Goal: Information Seeking & Learning: Check status

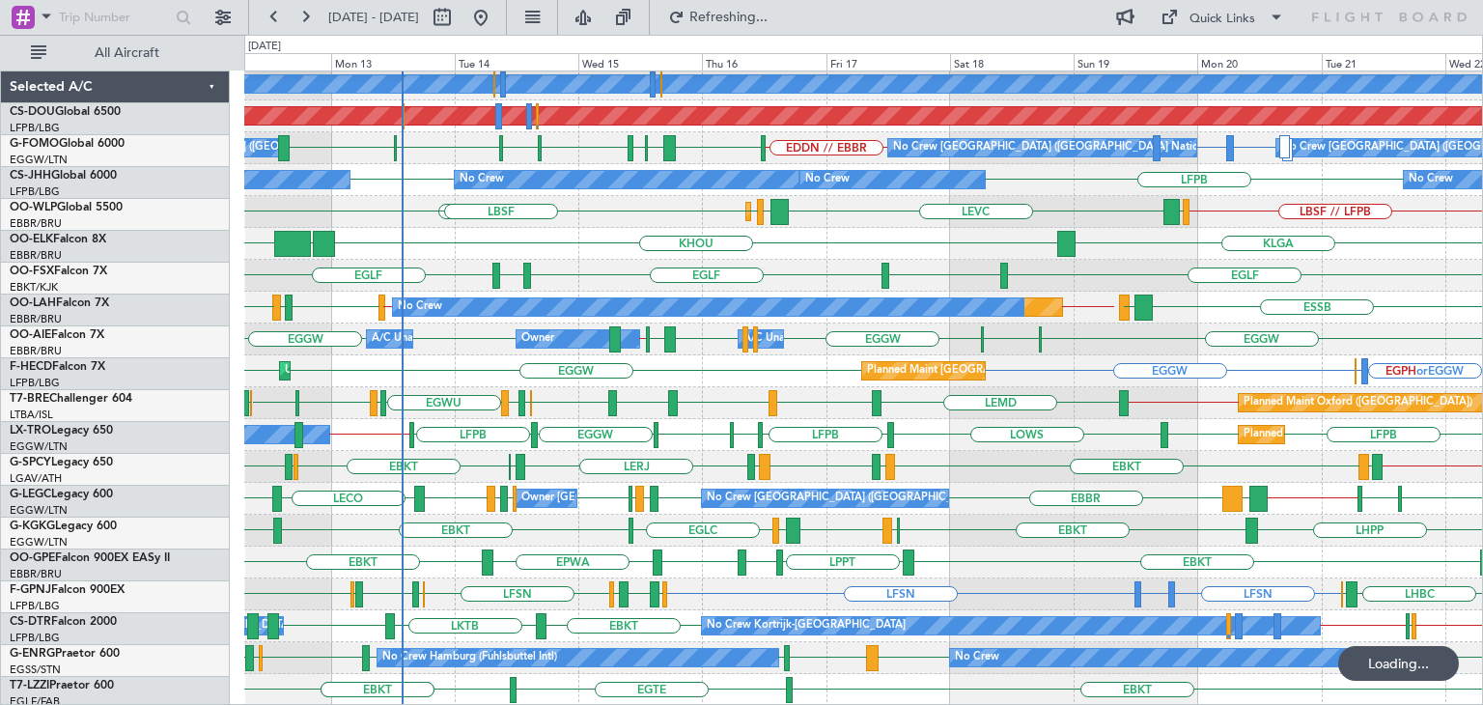
scroll to position [417, 0]
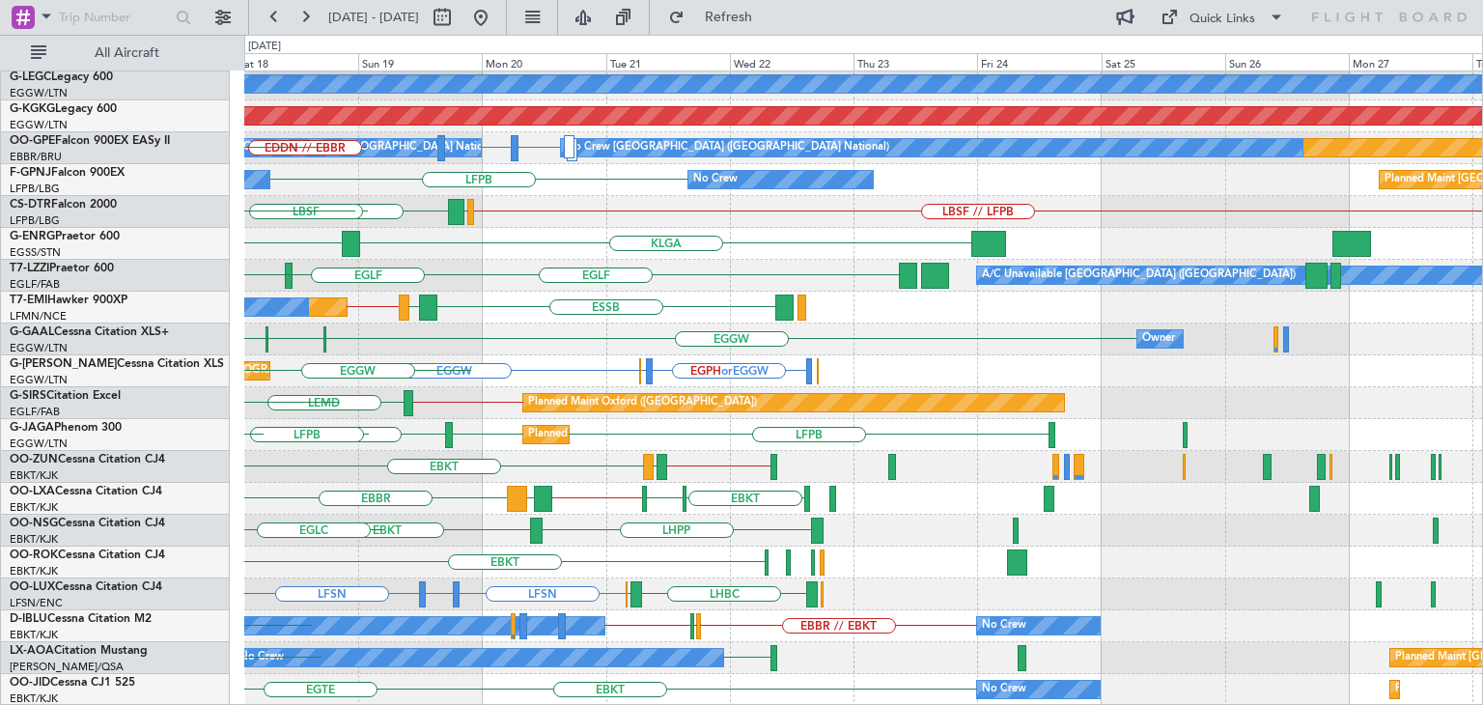
click at [348, 400] on div "LEMD LGAV HESX Planned Maint [GEOGRAPHIC_DATA] ([GEOGRAPHIC_DATA]) A/C Unavaila…" at bounding box center [863, 179] width 1238 height 1051
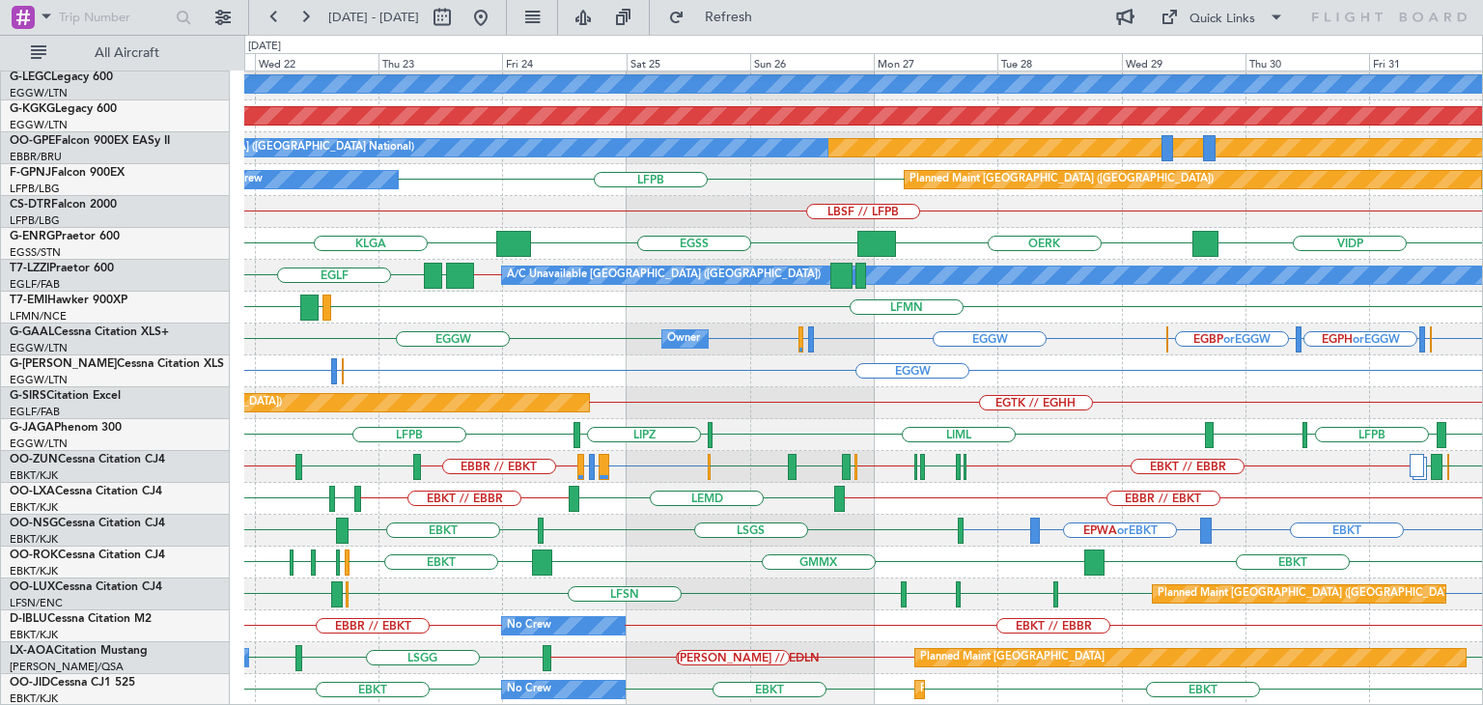
click at [704, 507] on div "EBBR // EBKT LEMD EBKT // EBBR EDDM EBKT" at bounding box center [863, 499] width 1238 height 32
click at [496, 14] on button at bounding box center [480, 17] width 31 height 31
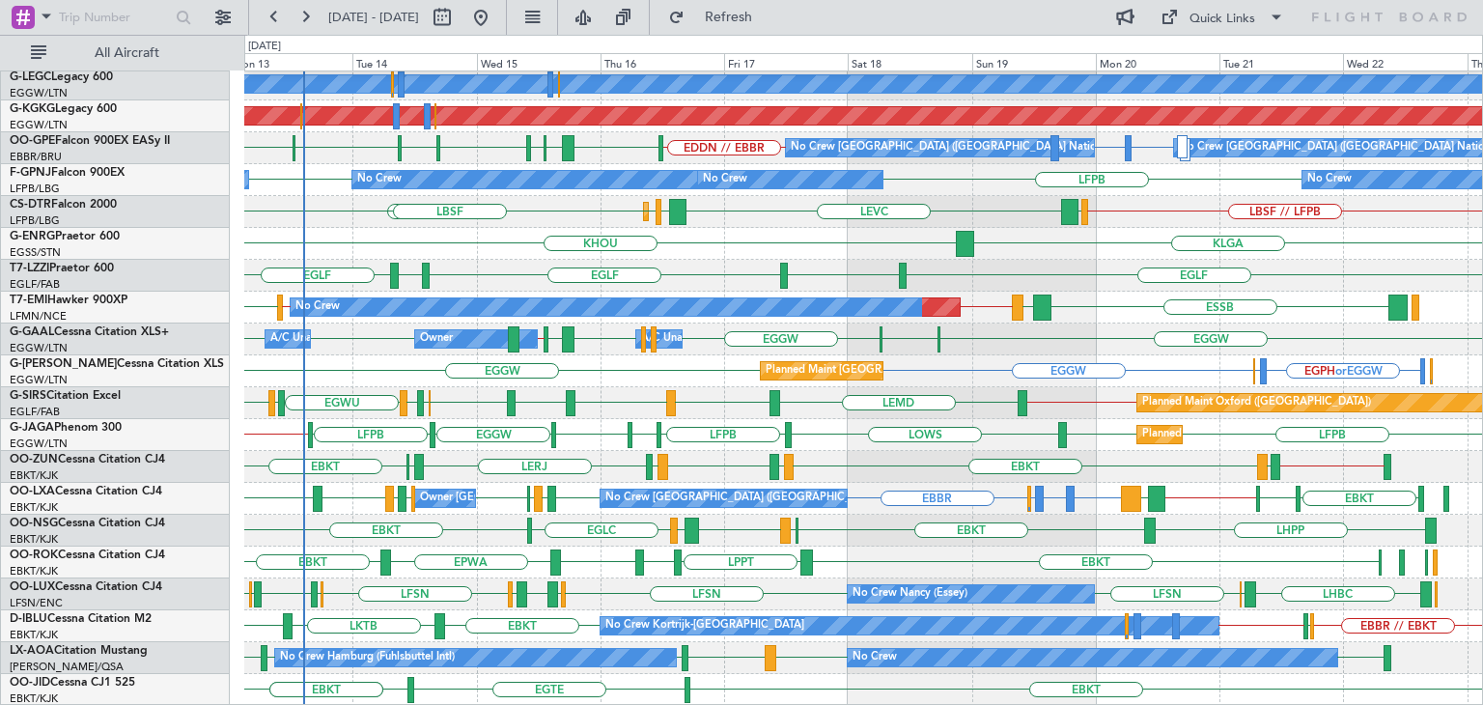
click at [882, 498] on div "LEMD HESX LGAV LGAV Planned Maint [GEOGRAPHIC_DATA] ([GEOGRAPHIC_DATA]) A/C Una…" at bounding box center [863, 179] width 1238 height 1051
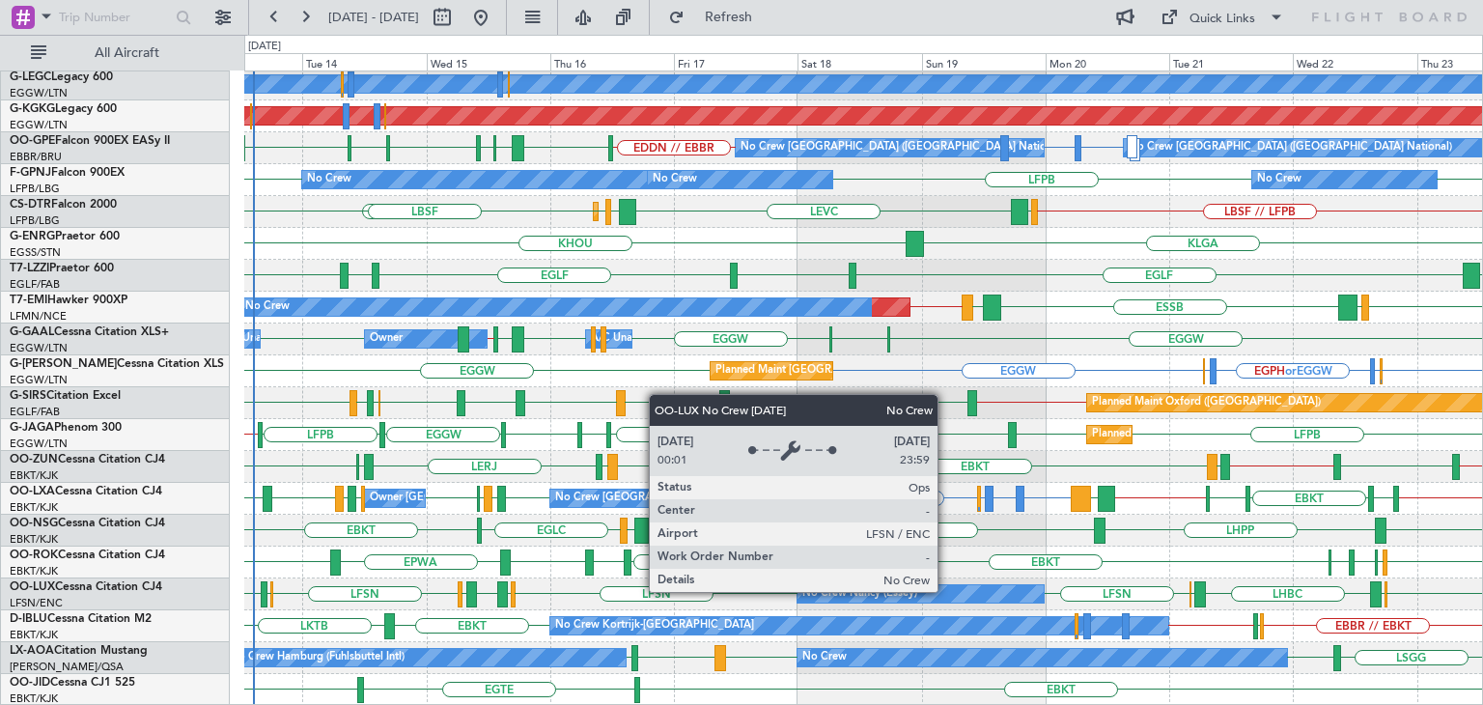
click at [946, 591] on div "No Crew Nancy (Essey)" at bounding box center [920, 593] width 246 height 17
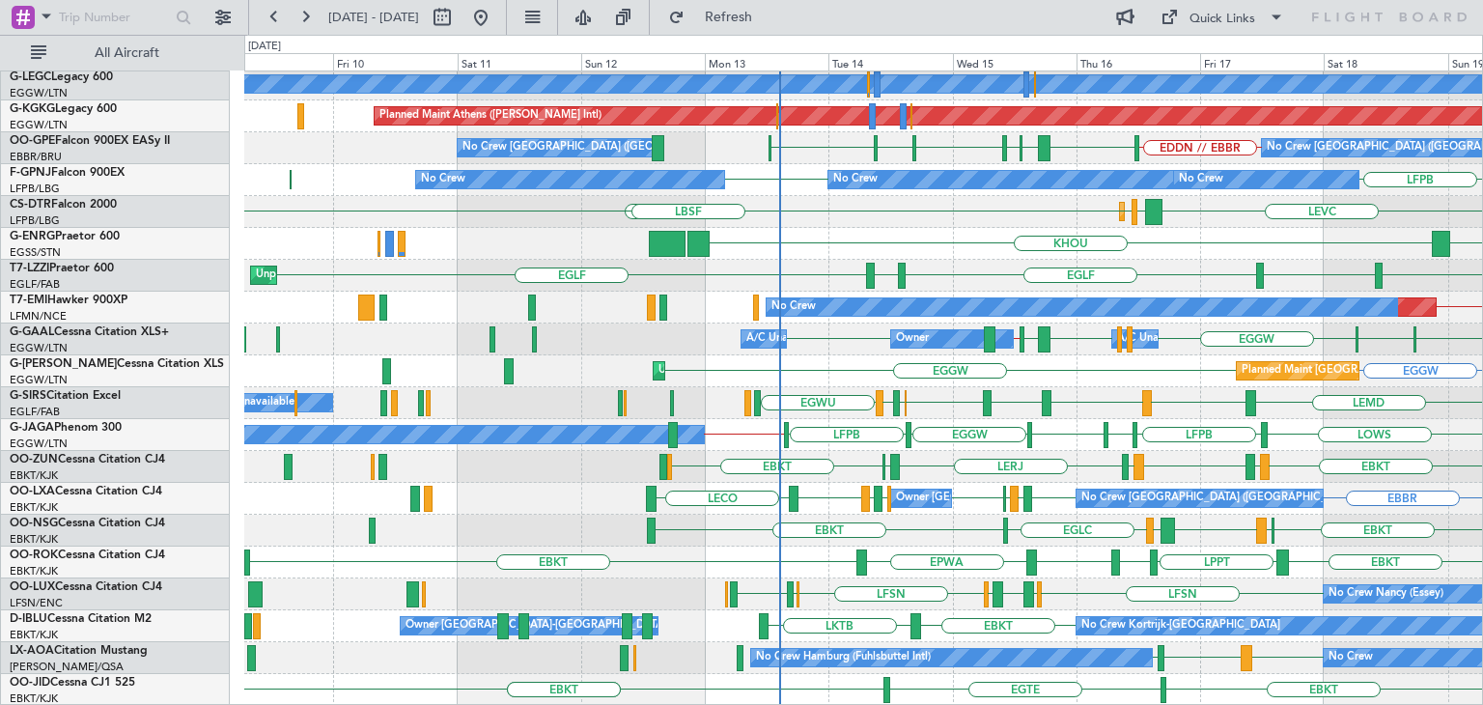
click at [1080, 474] on div "LEMD HESX LGAV Planned Maint [GEOGRAPHIC_DATA] ([GEOGRAPHIC_DATA]) A/C Unavaila…" at bounding box center [863, 179] width 1238 height 1051
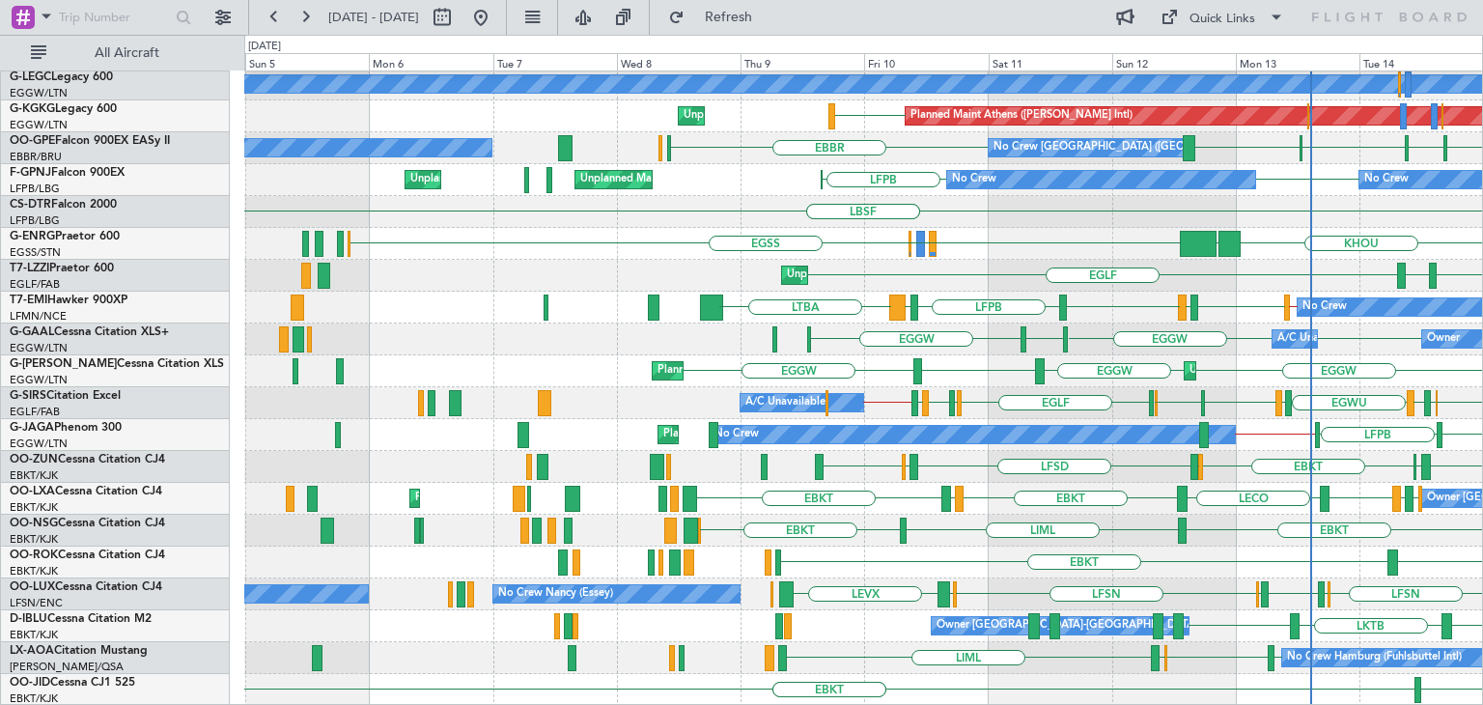
click at [1081, 485] on div "HESX LGAV Unplanned Maint [GEOGRAPHIC_DATA] LGAV Planned Maint [GEOGRAPHIC_DATA…" at bounding box center [863, 179] width 1238 height 1051
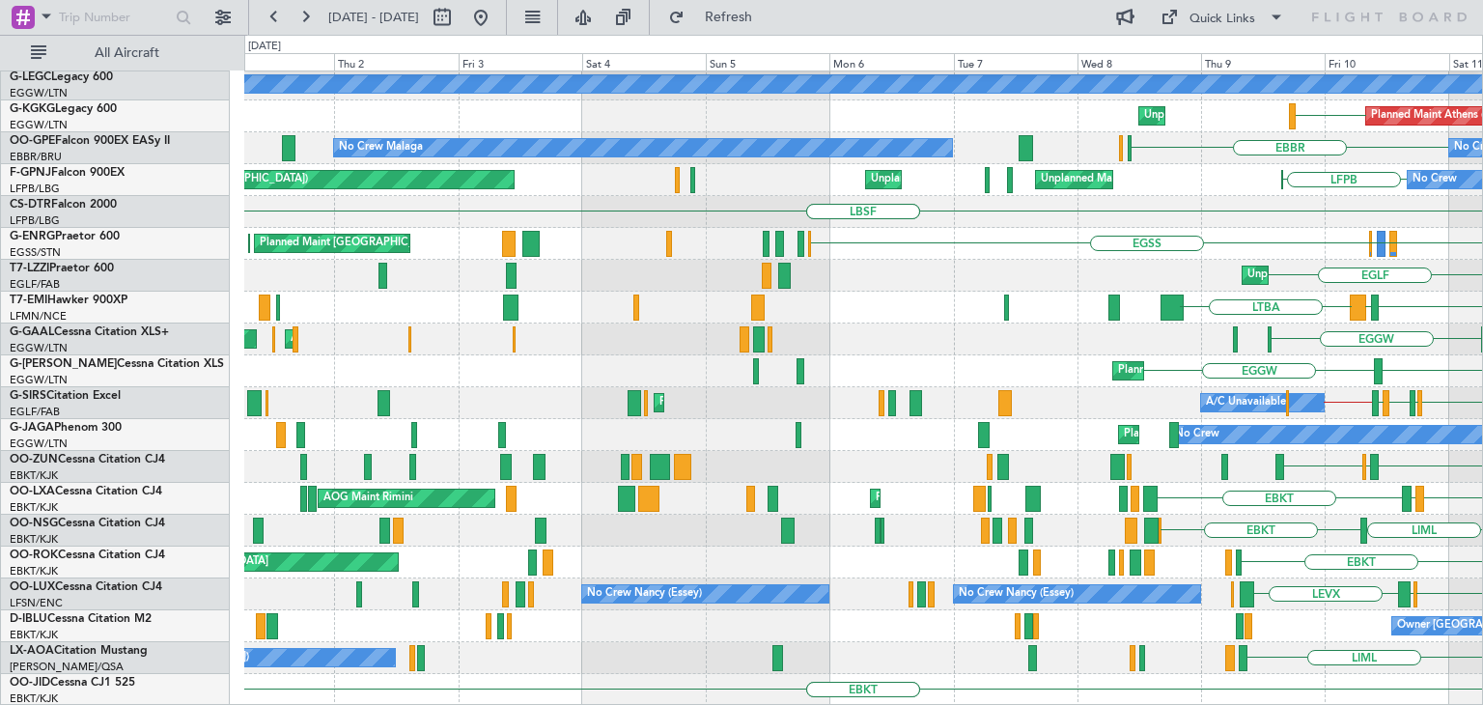
click at [1054, 452] on div "LFSD [GEOGRAPHIC_DATA] EBKT EGGW EBKT" at bounding box center [863, 467] width 1238 height 32
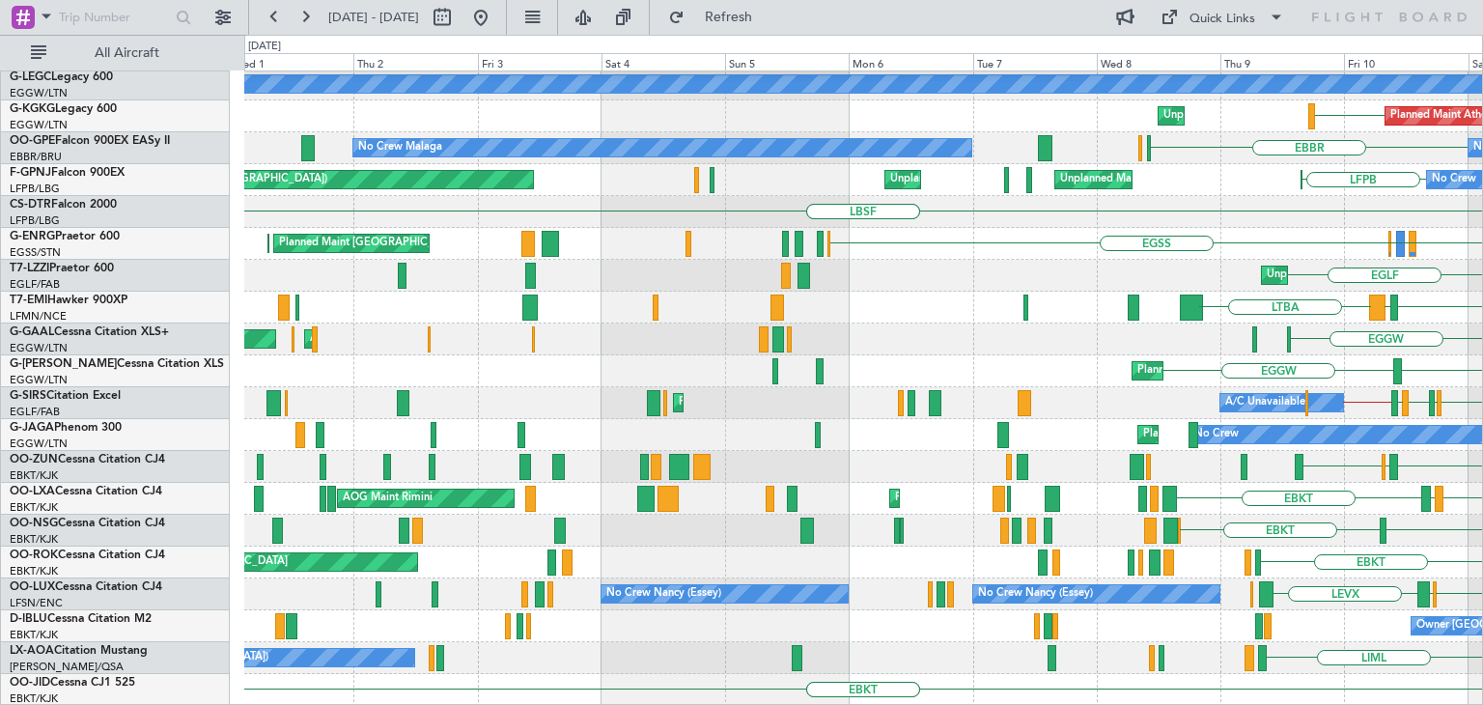
click at [1085, 499] on div "Unplanned Maint [GEOGRAPHIC_DATA] Planned Maint [GEOGRAPHIC_DATA] LGAV Planned …" at bounding box center [863, 179] width 1238 height 1051
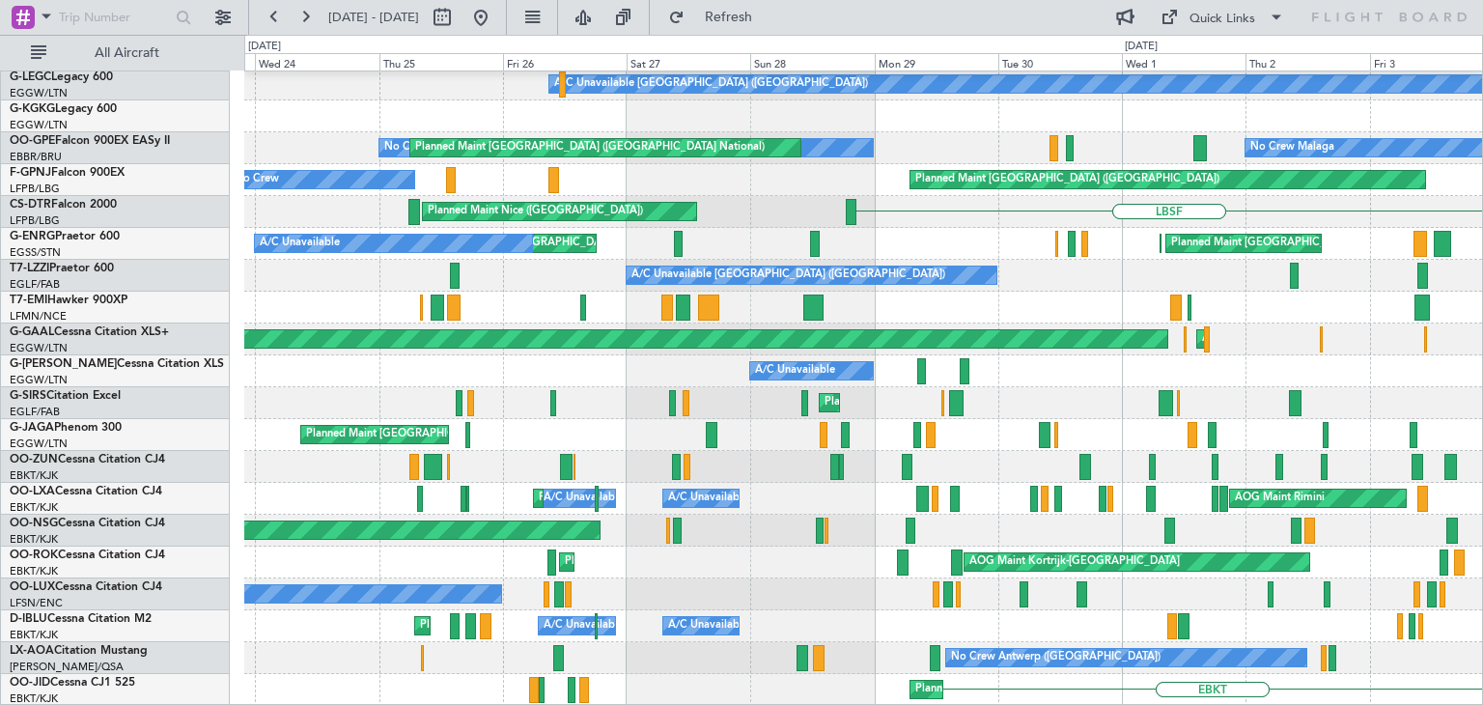
click at [1142, 434] on div "Planned Maint [GEOGRAPHIC_DATA] Unplanned Maint [GEOGRAPHIC_DATA] Planned Maint…" at bounding box center [863, 179] width 1238 height 1051
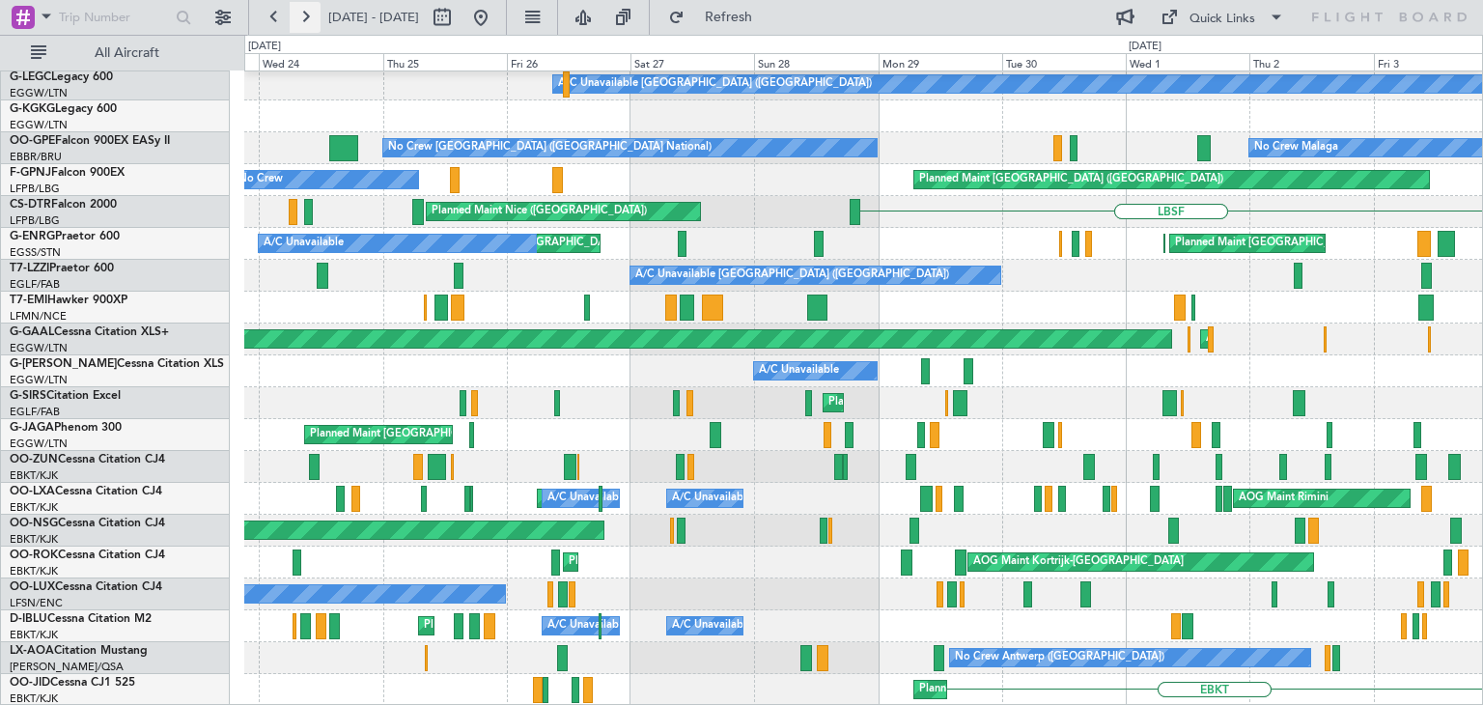
click at [301, 24] on button at bounding box center [305, 17] width 31 height 31
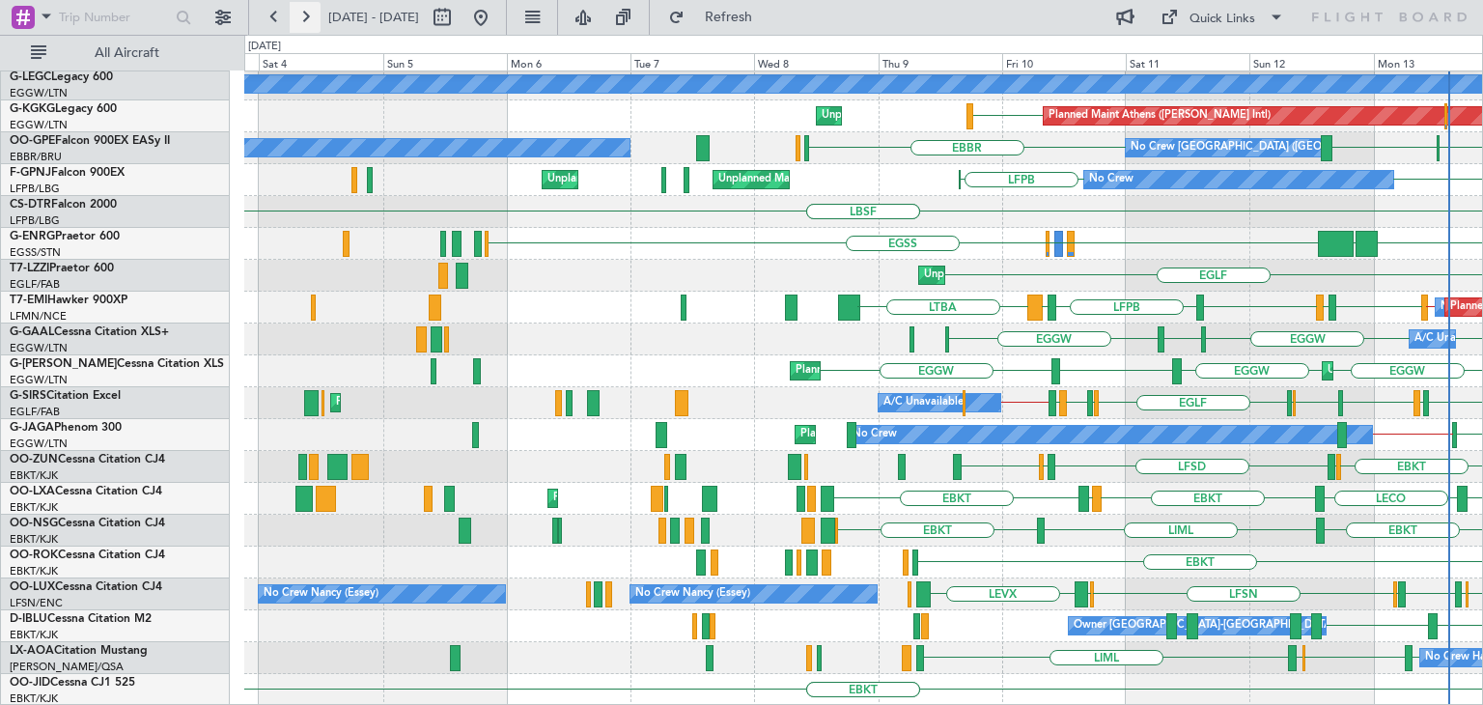
click at [301, 24] on button at bounding box center [305, 17] width 31 height 31
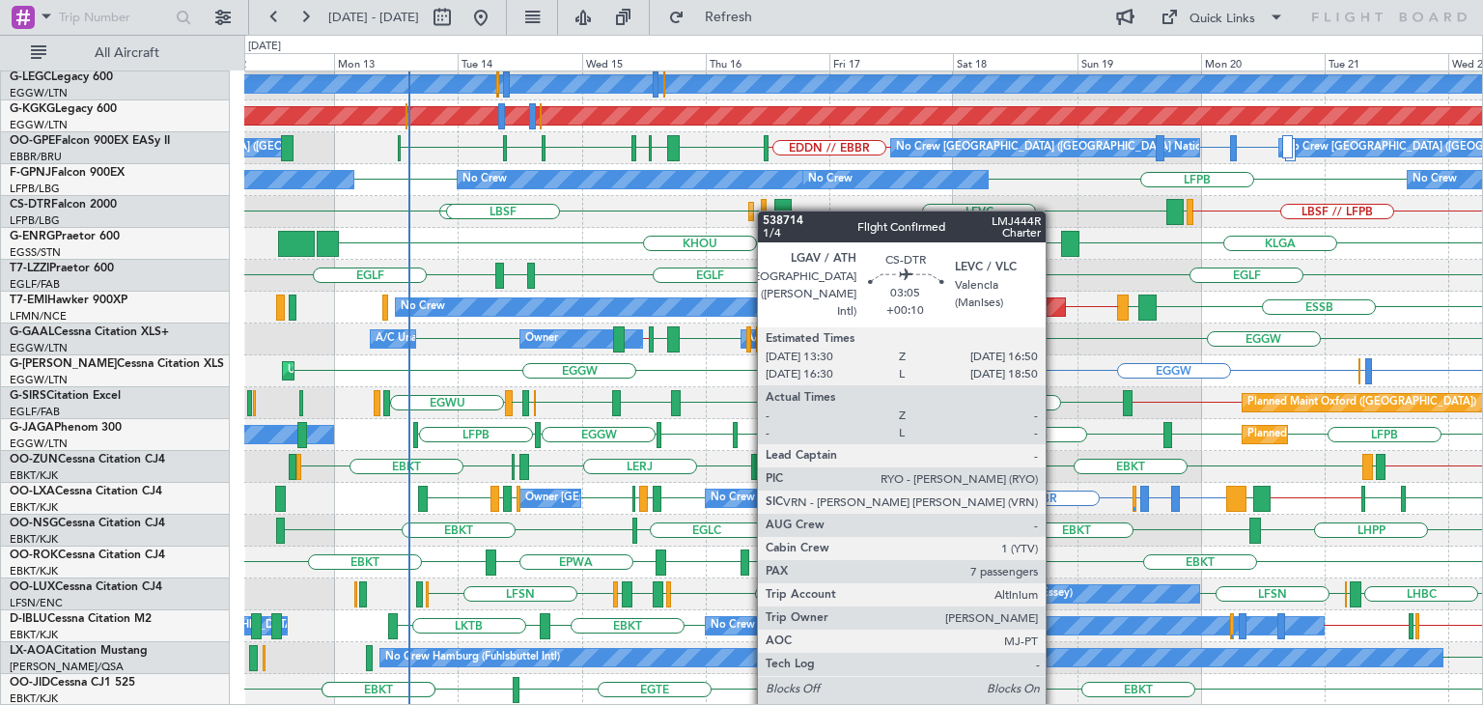
click at [769, 211] on div "LEMD HESX LGAV EGGW Planned Maint [GEOGRAPHIC_DATA] ([GEOGRAPHIC_DATA]) A/C Una…" at bounding box center [863, 179] width 1238 height 1051
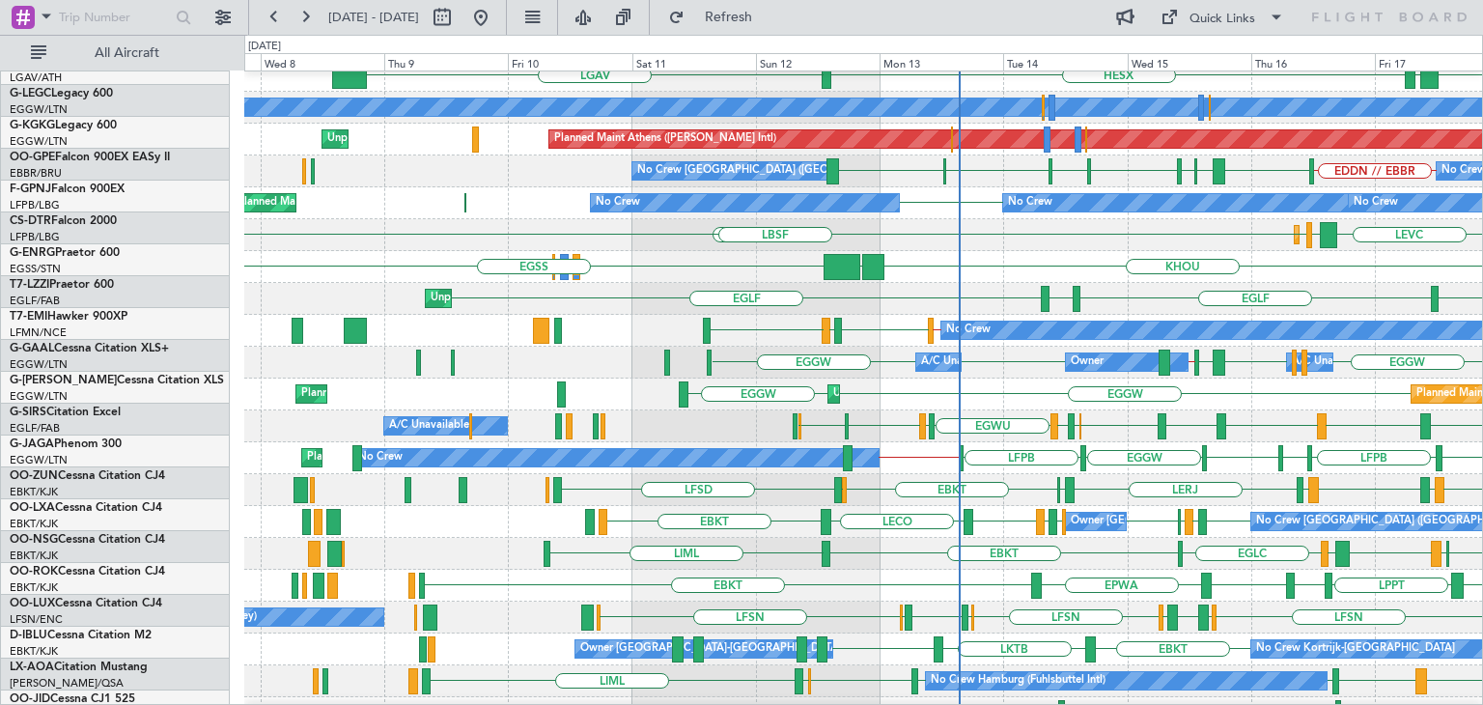
click at [1197, 253] on div "KHOU KBGR [GEOGRAPHIC_DATA] [GEOGRAPHIC_DATA]" at bounding box center [863, 267] width 1238 height 32
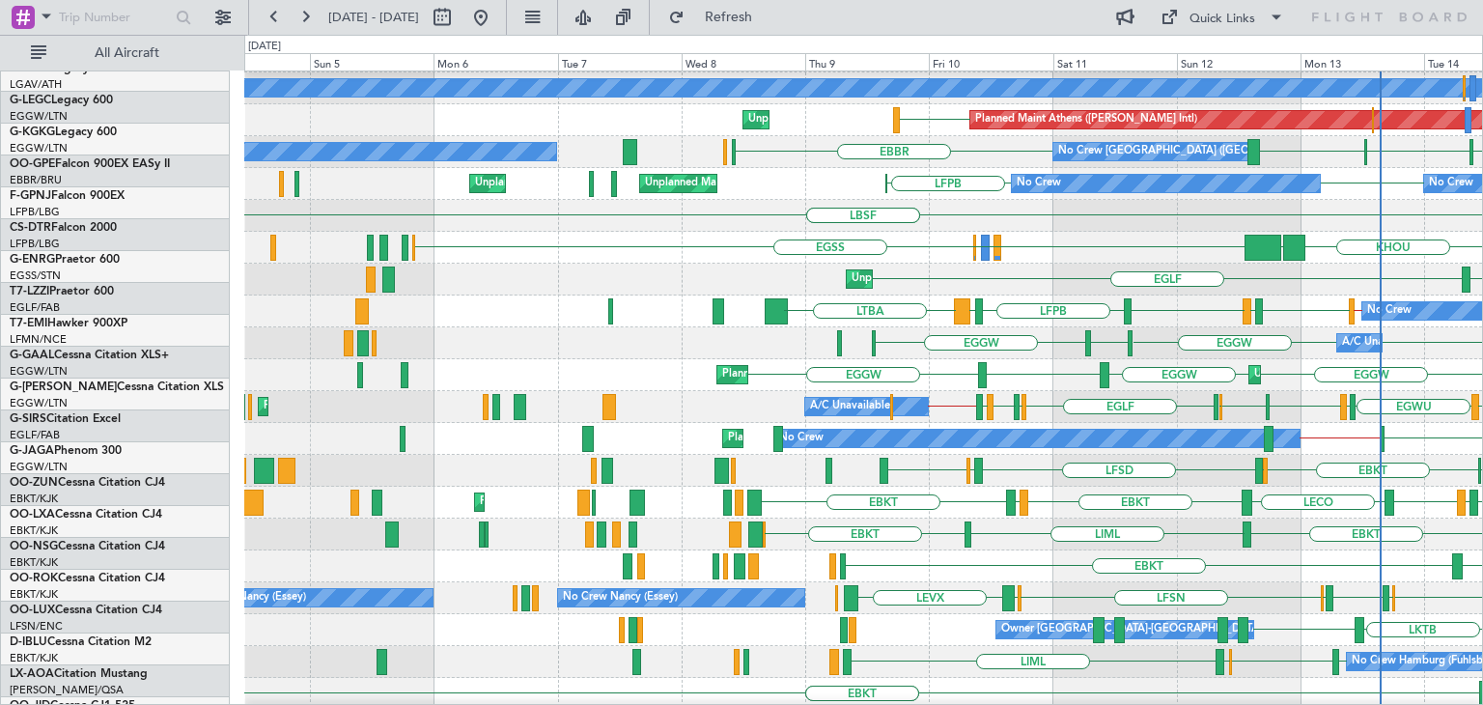
click at [1062, 225] on div "LBSF LBSF LBSF Planned Maint Sofia LGAV LEVC" at bounding box center [863, 216] width 1238 height 32
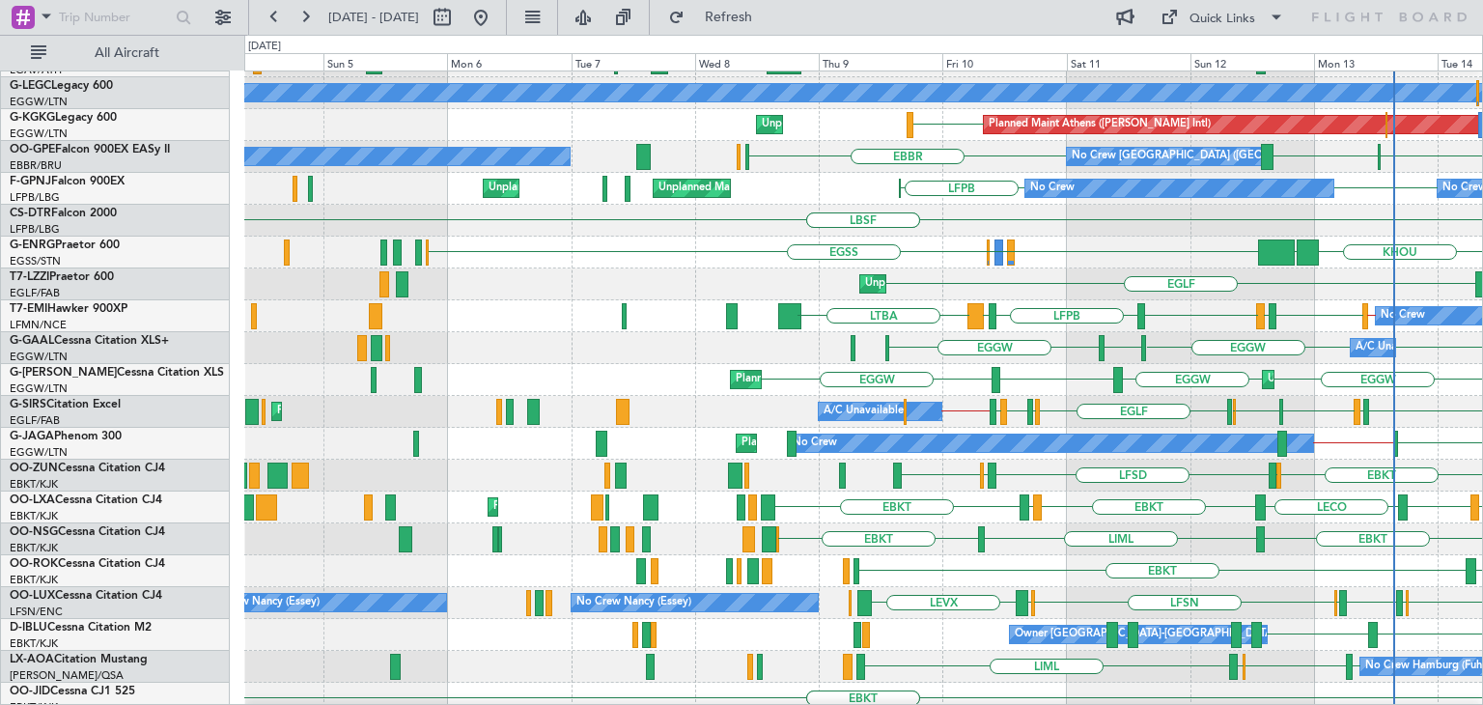
click at [1084, 205] on div "No Crew No Crew Planned Maint [GEOGRAPHIC_DATA] ([GEOGRAPHIC_DATA]) Unplanned M…" at bounding box center [863, 189] width 1238 height 32
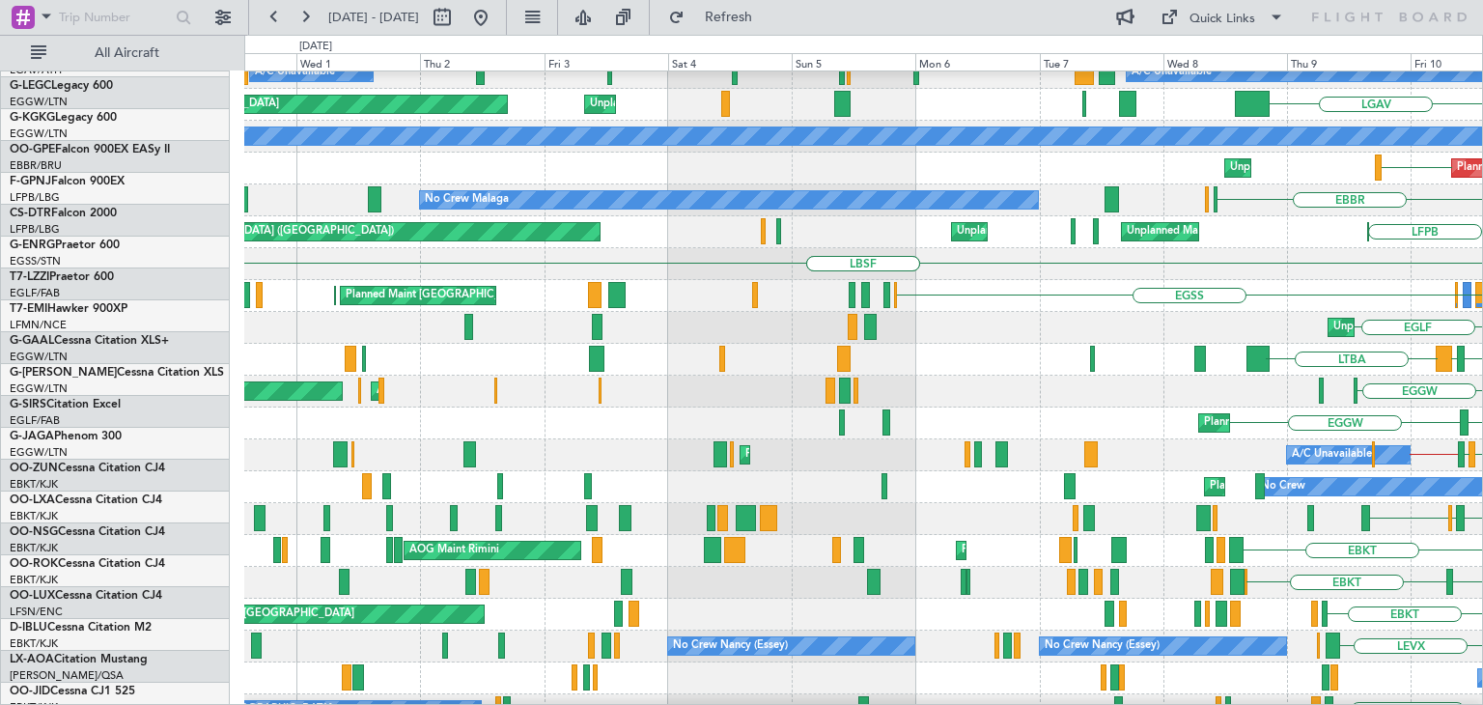
scroll to position [365, 0]
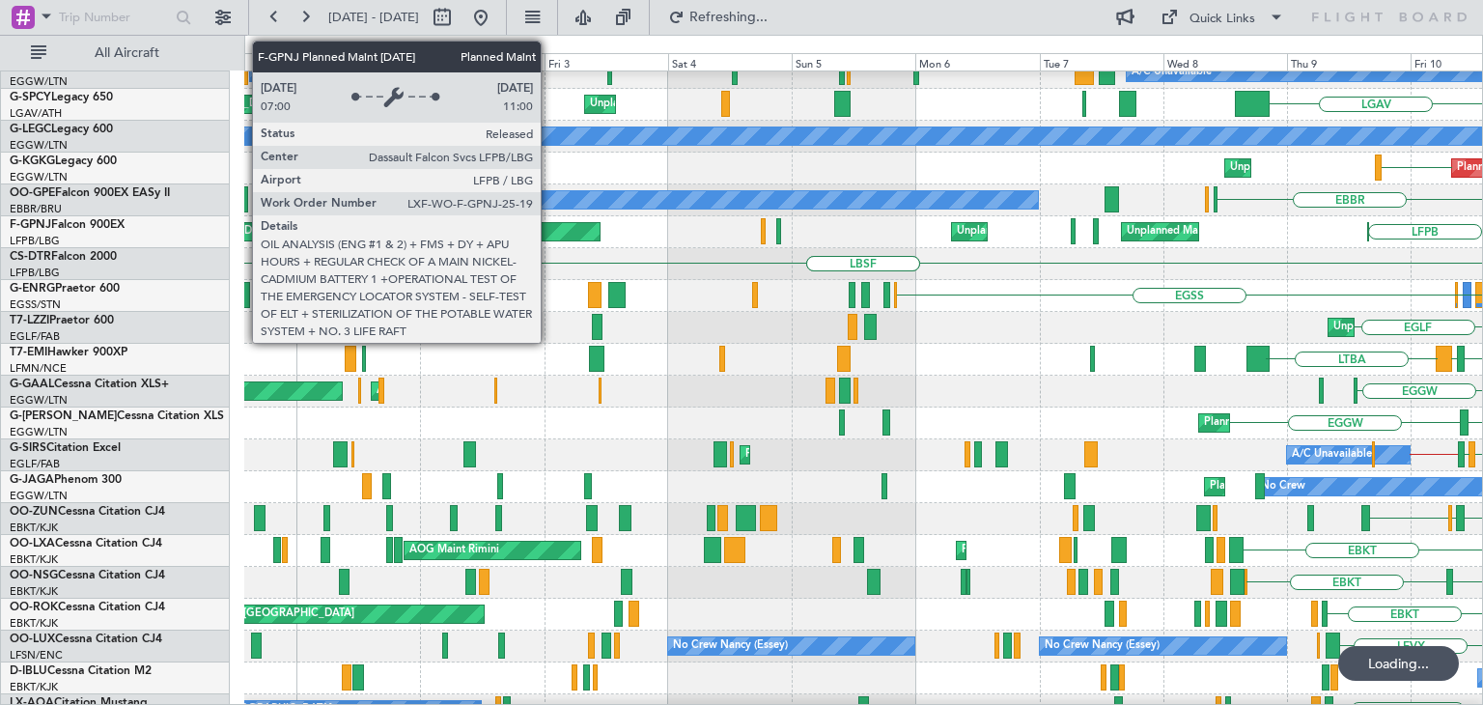
click at [599, 240] on div "Planned Maint [GEOGRAPHIC_DATA] ([GEOGRAPHIC_DATA])" at bounding box center [342, 231] width 515 height 17
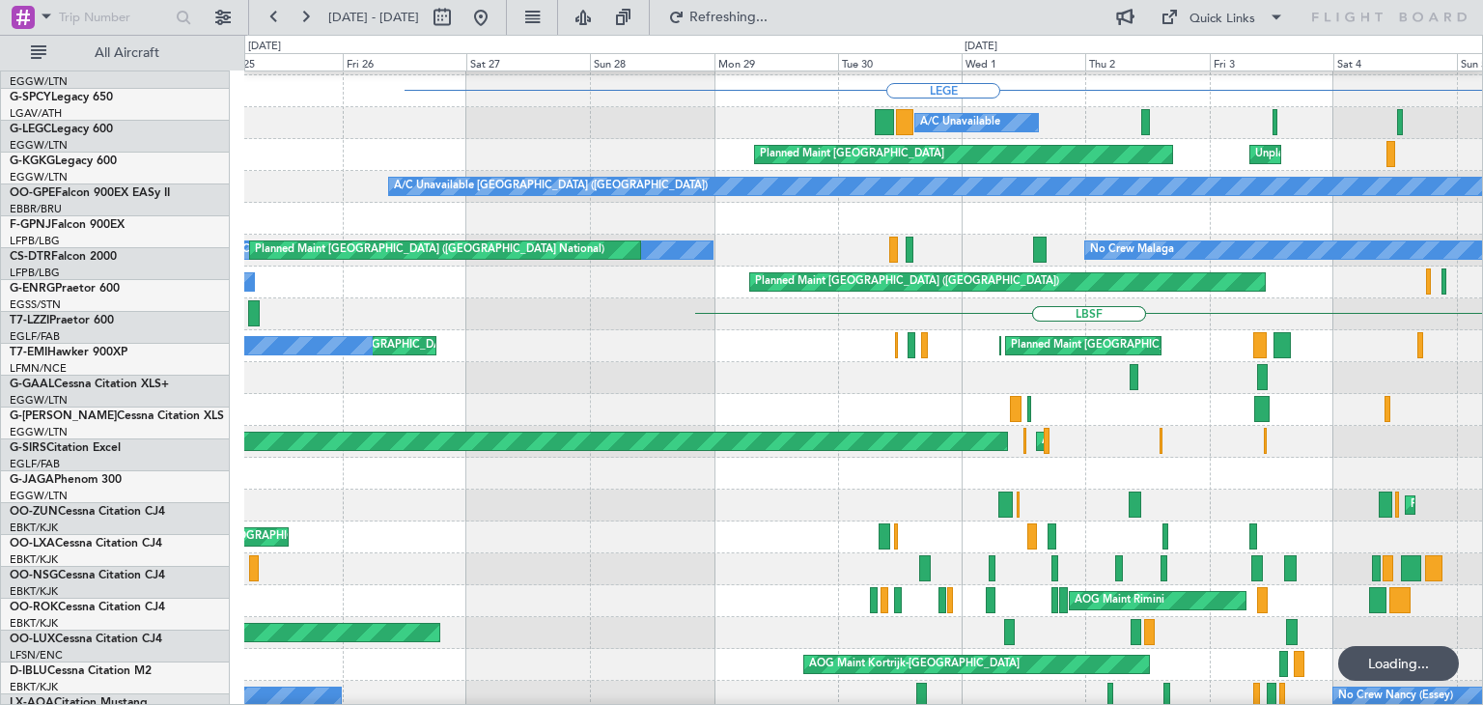
scroll to position [315, 0]
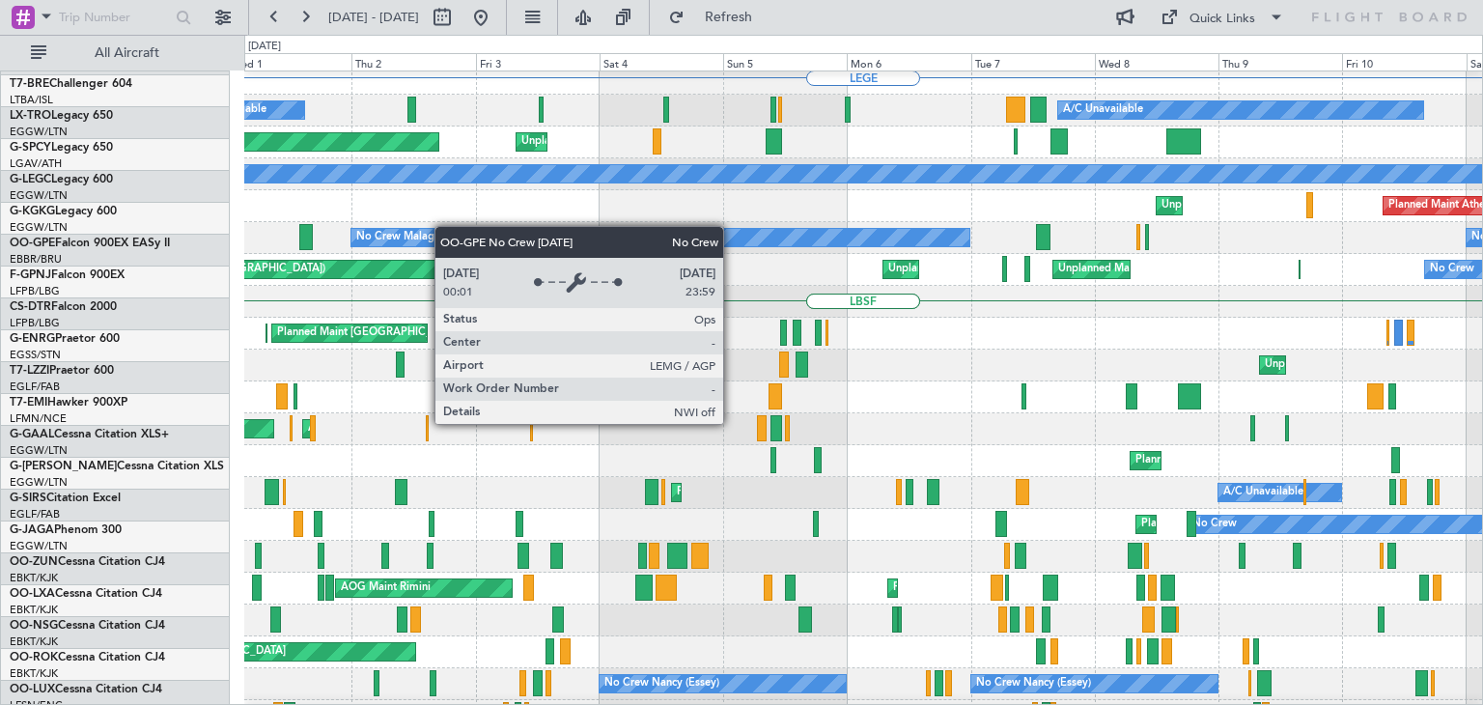
click at [334, 222] on div "No Crew Malaga No Crew [GEOGRAPHIC_DATA] (Brussels National) No Crew [GEOGRAPHI…" at bounding box center [863, 238] width 1238 height 32
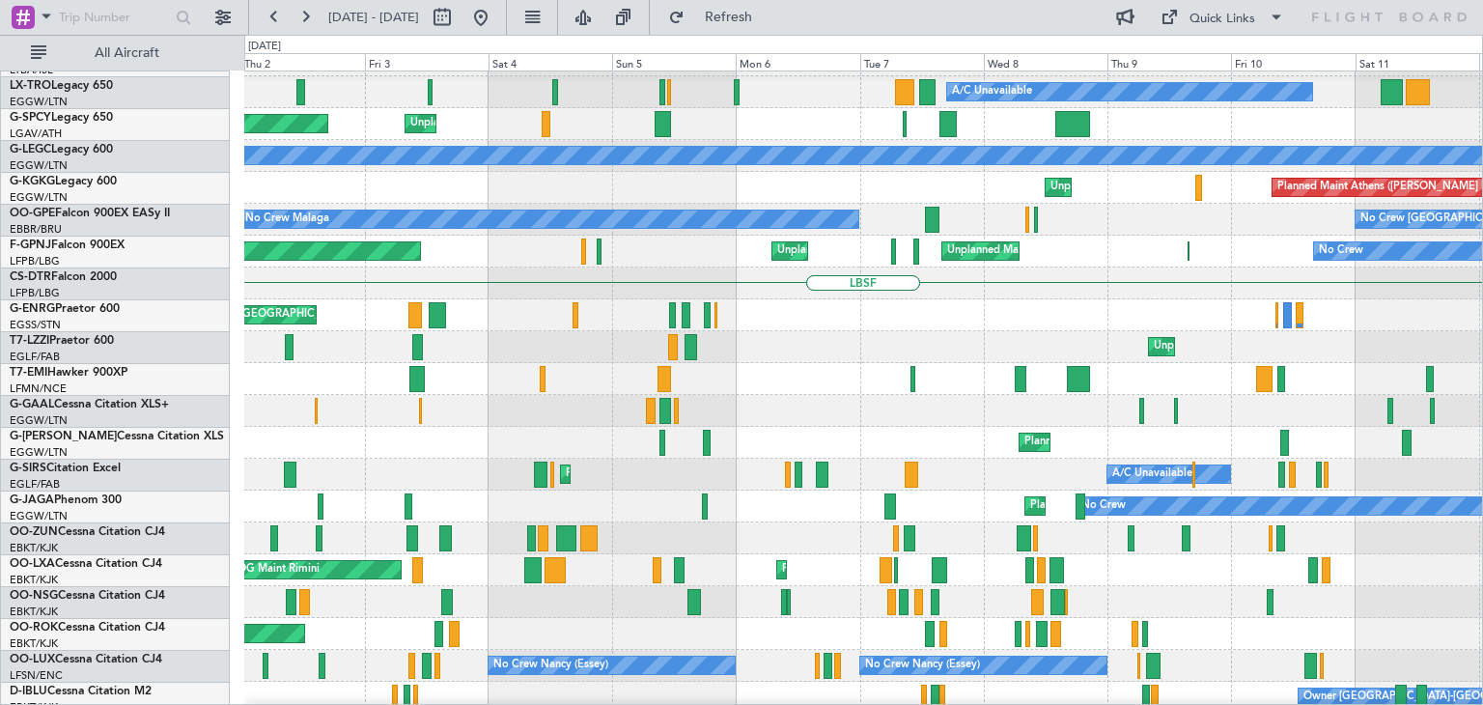
click at [240, 235] on div "LEGE A/C Unavailable A/C Unavailable Planned Maint [GEOGRAPHIC_DATA] (Riga Intl…" at bounding box center [741, 370] width 1483 height 670
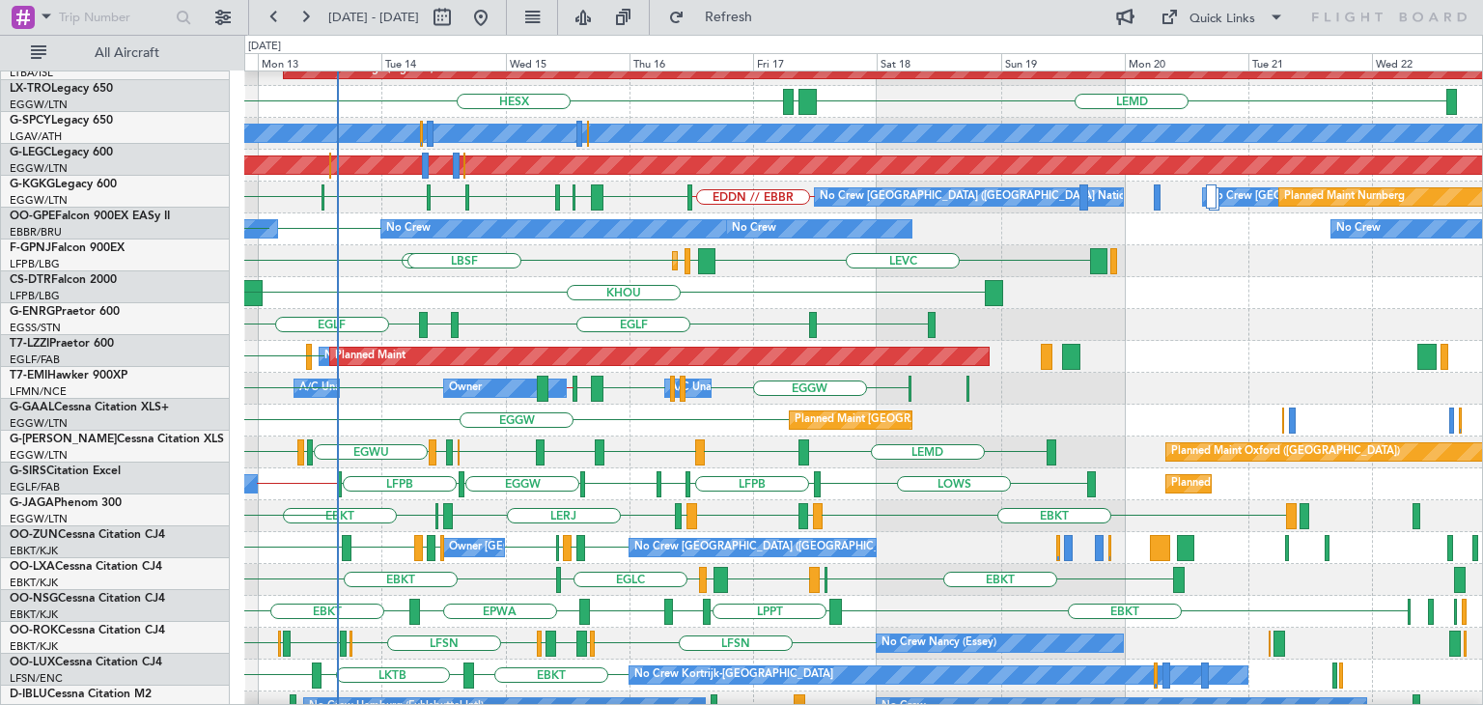
scroll to position [367, 0]
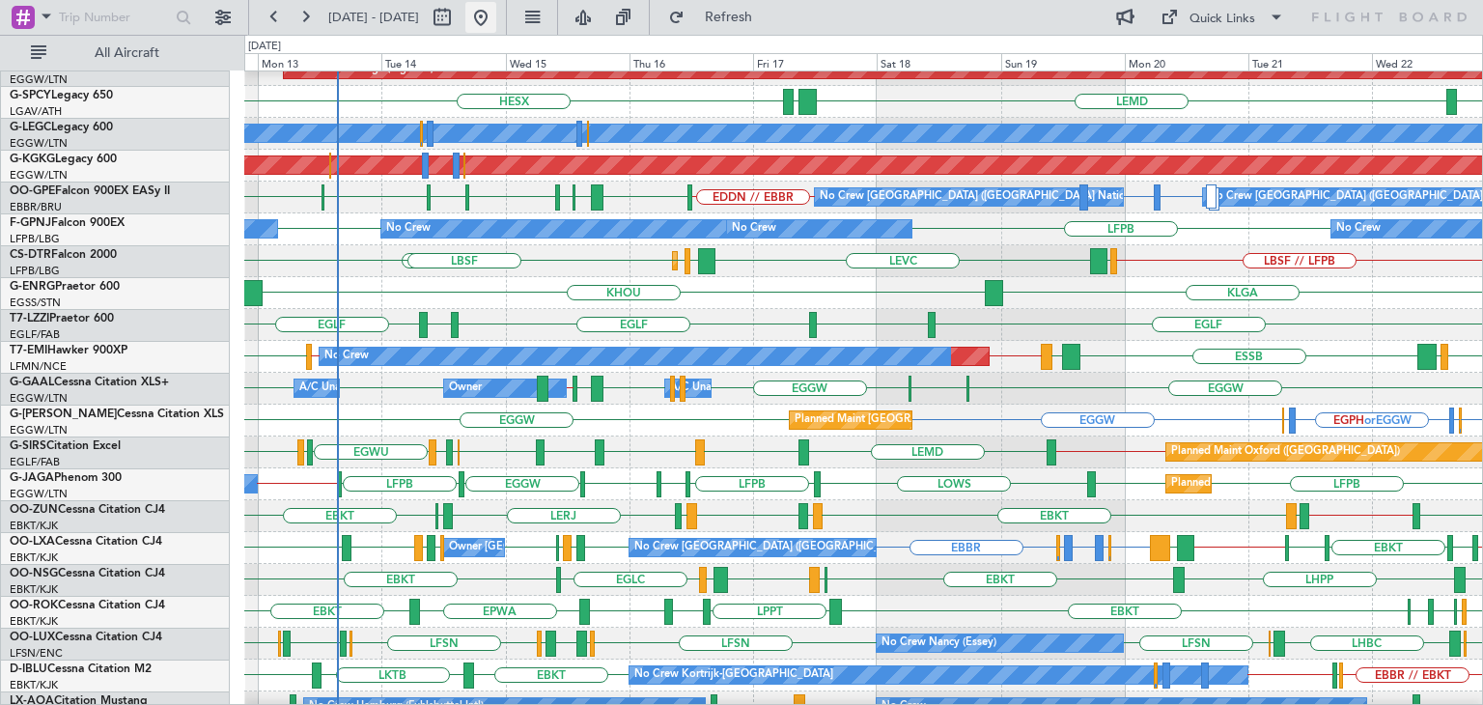
click at [496, 17] on button at bounding box center [480, 17] width 31 height 31
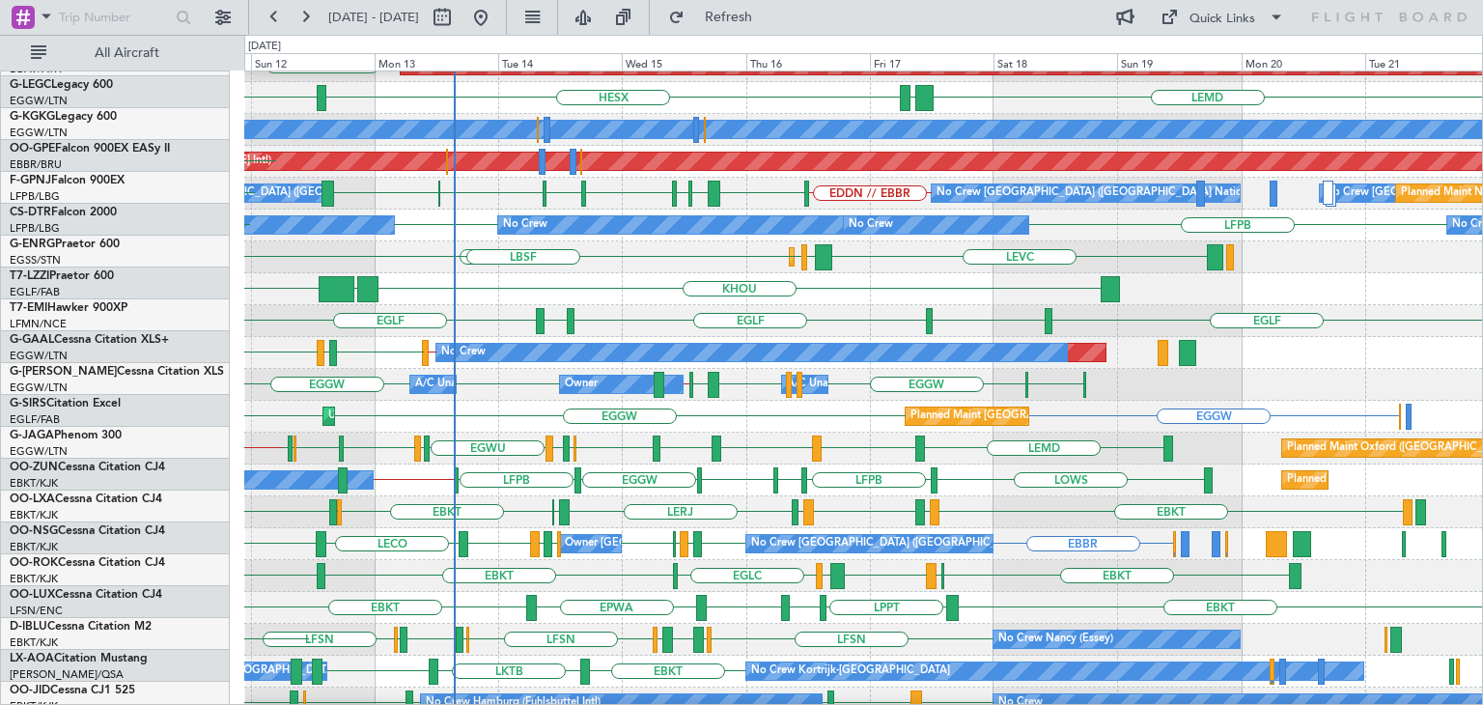
scroll to position [356, 0]
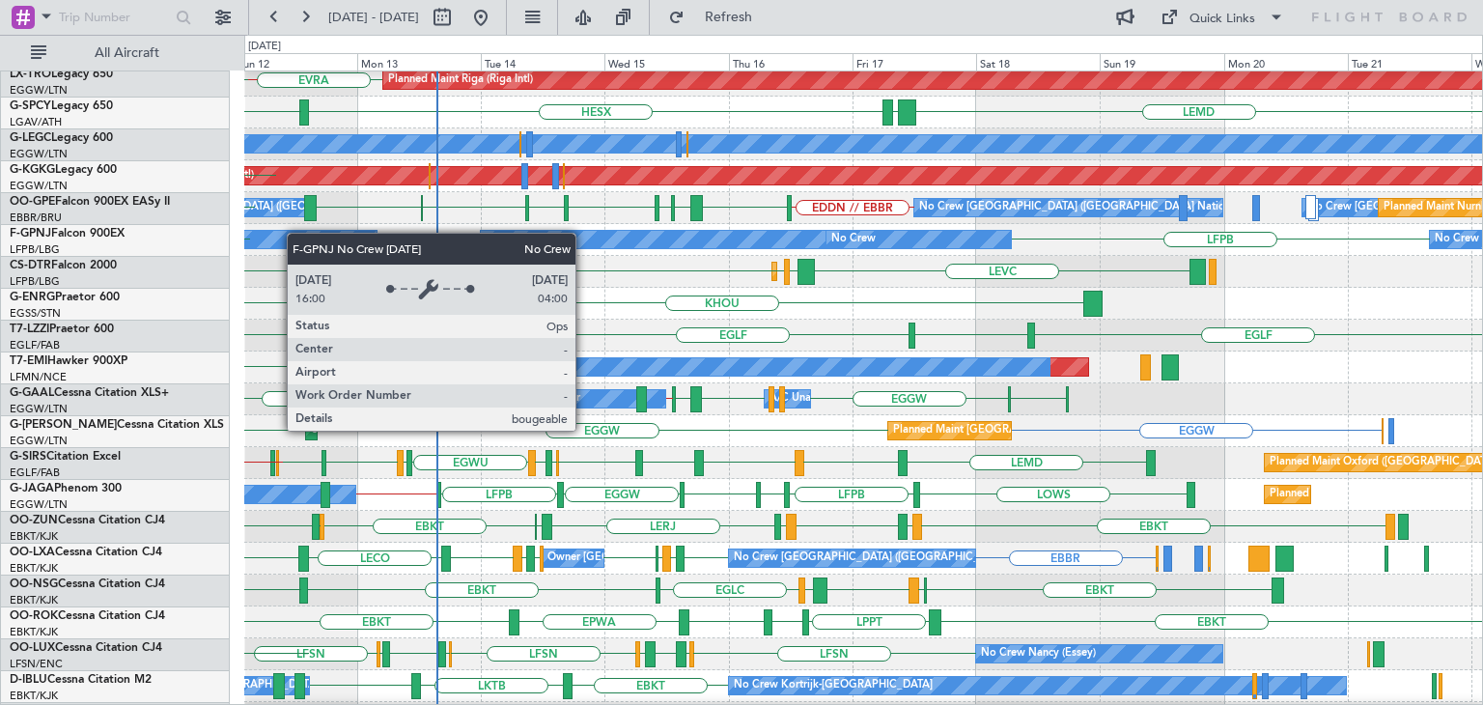
click at [297, 233] on div "No Crew" at bounding box center [223, 239] width 308 height 17
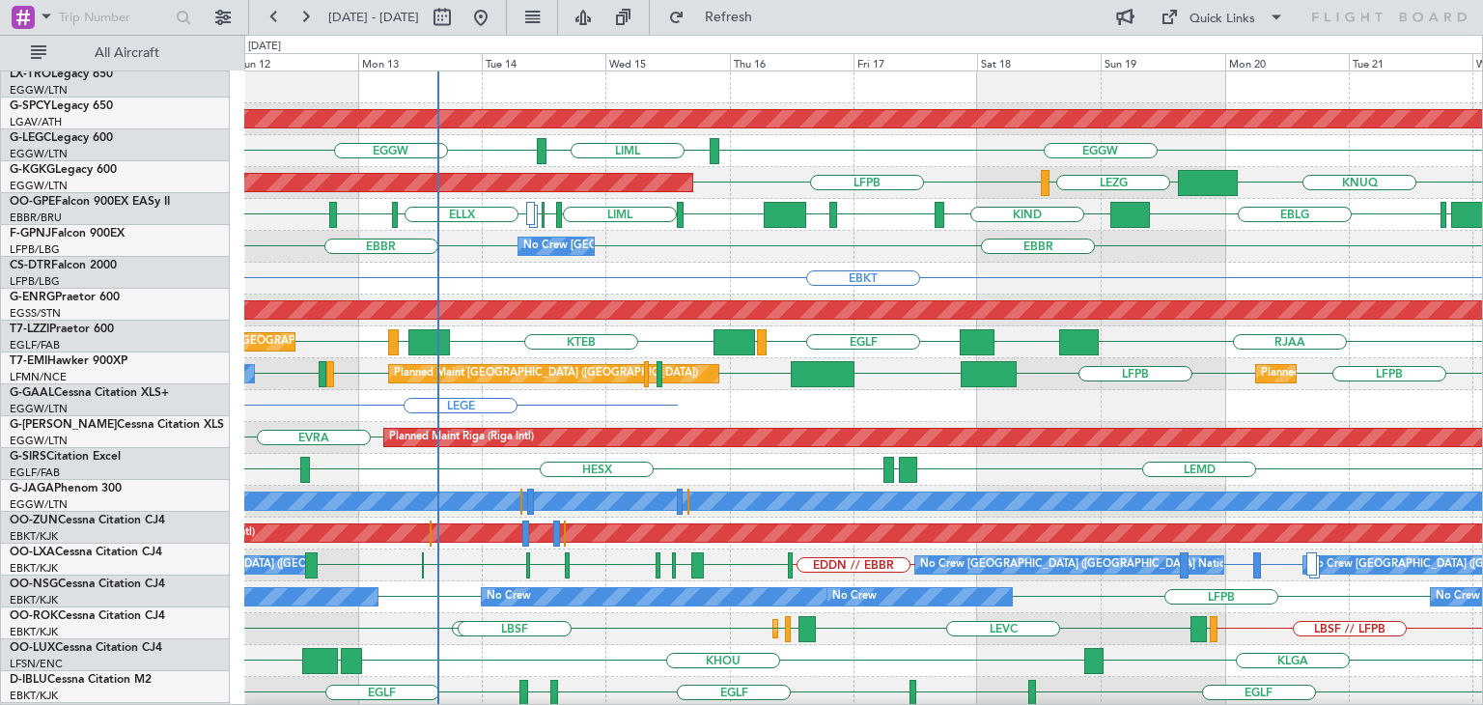
scroll to position [0, 0]
